Goal: Task Accomplishment & Management: Manage account settings

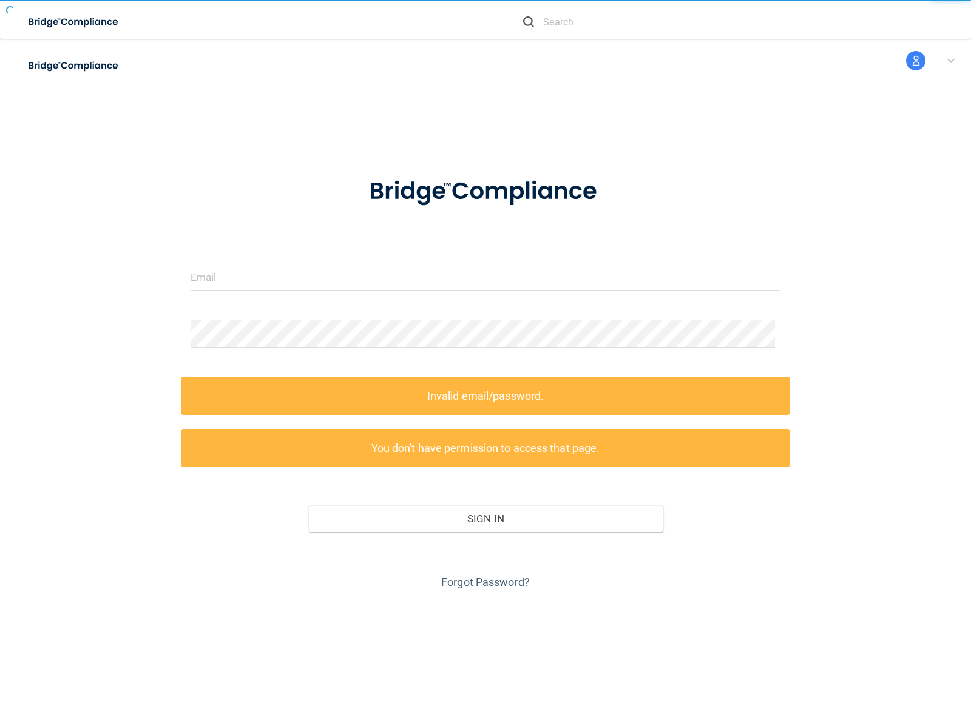
click at [486, 364] on form "Invalid email/password. You don't have permission to access that page. Sign In …" at bounding box center [486, 376] width 591 height 433
click at [89, 22] on img at bounding box center [74, 22] width 112 height 25
click at [89, 66] on img at bounding box center [74, 65] width 112 height 25
click at [589, 22] on input "text" at bounding box center [598, 22] width 111 height 22
type input "nessus_was_text4ylii4ca"
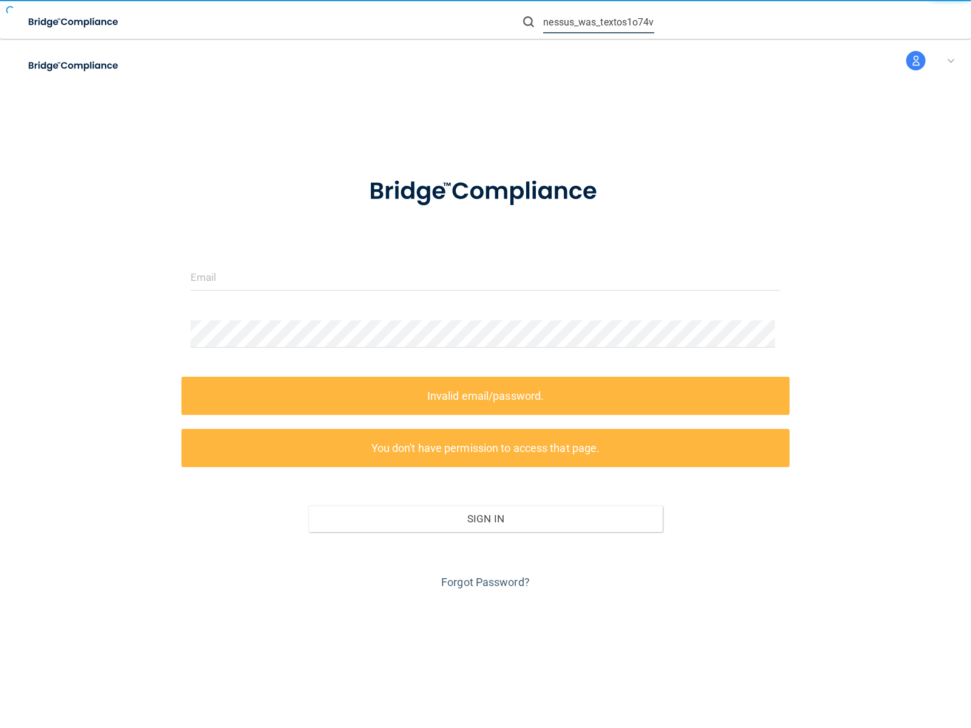
type input "nessus_was_textos1o74ve"
click at [529, 22] on img at bounding box center [528, 21] width 11 height 11
type input "nessus_was_textr9krexdh"
click at [599, 22] on input "text" at bounding box center [598, 22] width 111 height 22
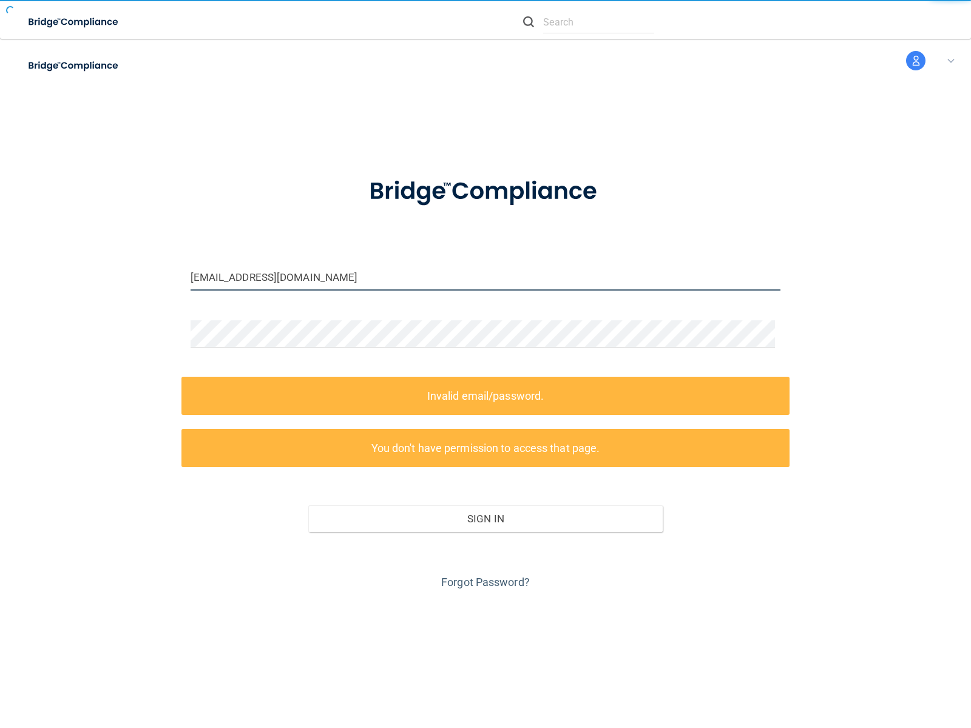
type input "wasscanee54ssrz@tenable.com"
type input "[EMAIL_ADDRESS][DOMAIN_NAME]"
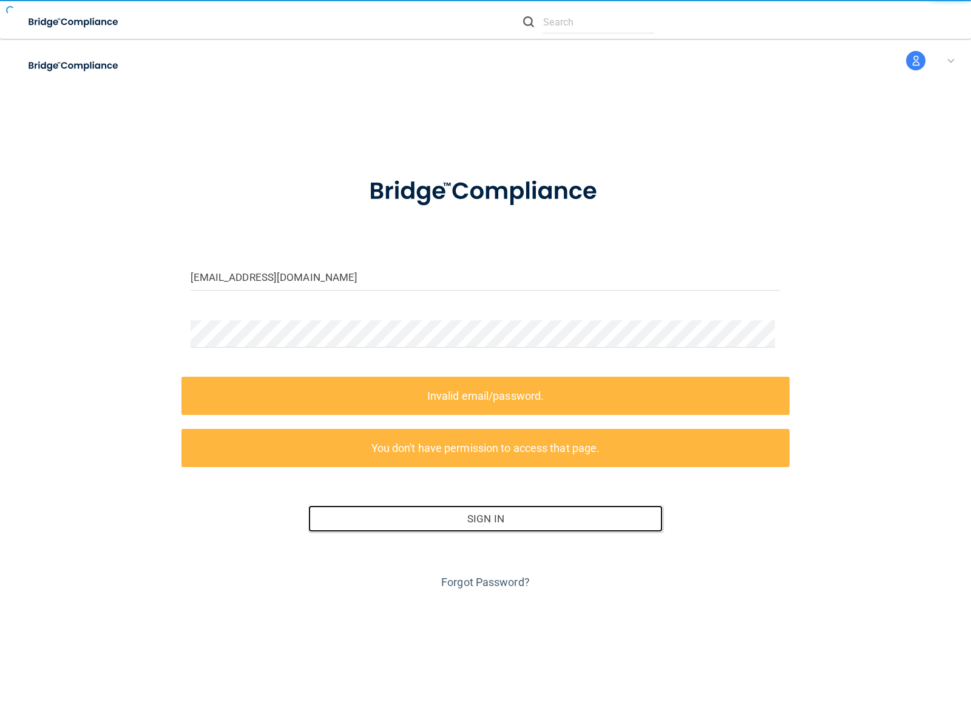
click at [481, 519] on button "Sign In" at bounding box center [485, 519] width 354 height 27
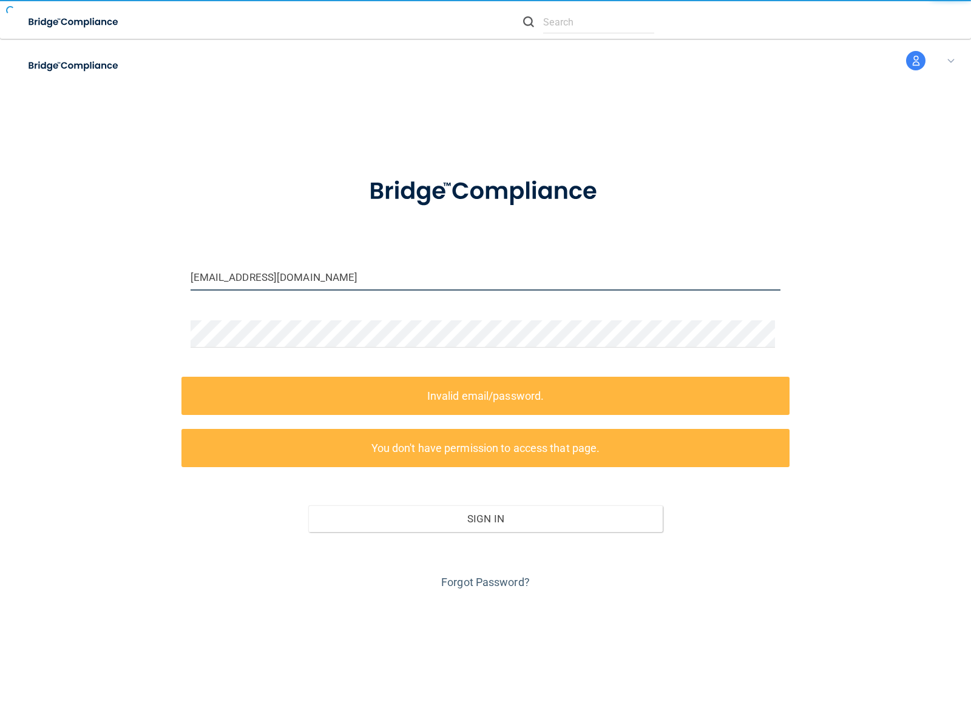
type input "[EMAIL_ADDRESS][DOMAIN_NAME]"
click at [481, 277] on input "email" at bounding box center [486, 276] width 591 height 27
type input "nessus_was_textxyxnu0xe"
type input "wasscan6fb79quy@tenable.com"
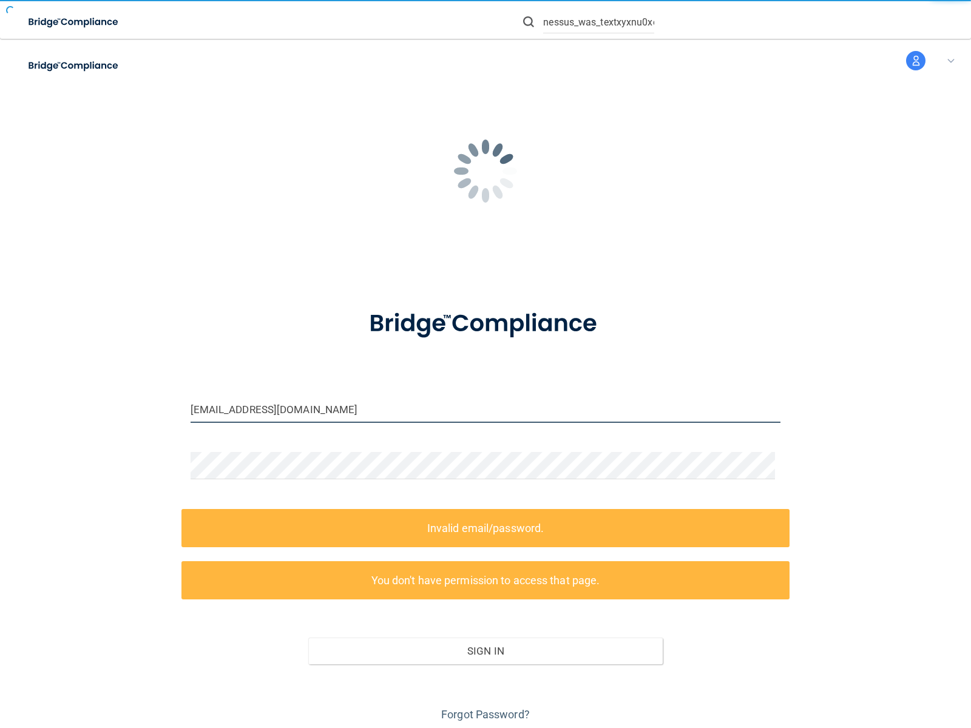
type input "wasscan3kuxyxi0@tenable.com"
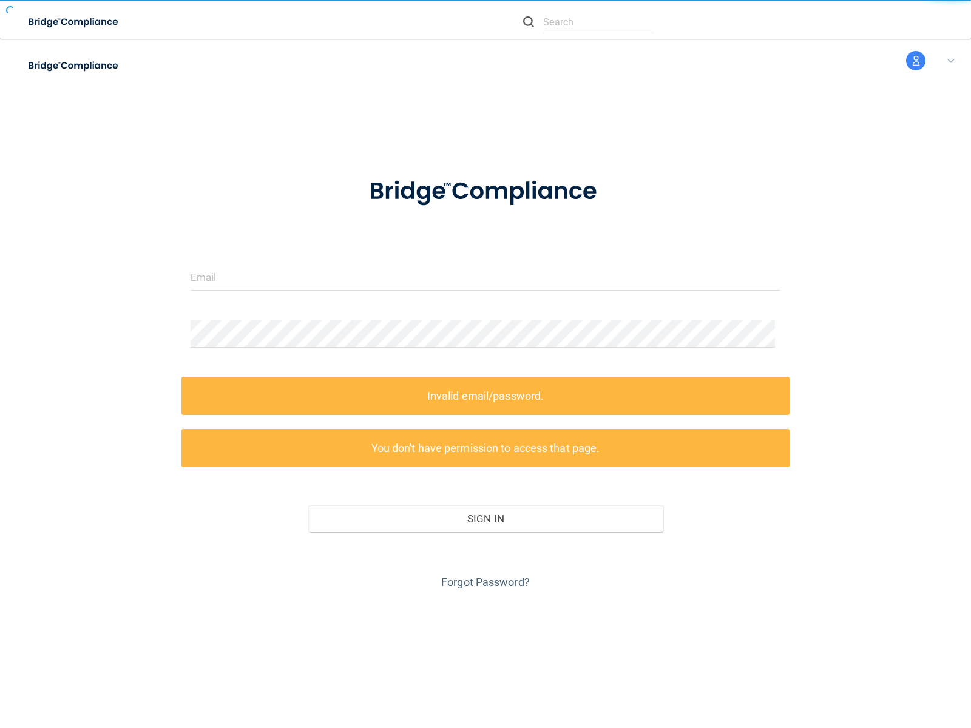
click at [481, 582] on link "Forgot Password?" at bounding box center [485, 582] width 89 height 13
click at [486, 364] on form "Invalid email/password. You don't have permission to access that page. Sign In …" at bounding box center [486, 376] width 591 height 433
click at [481, 582] on link "Forgot Password?" at bounding box center [485, 582] width 89 height 13
